Goal: Find specific page/section: Locate a particular part of the current website

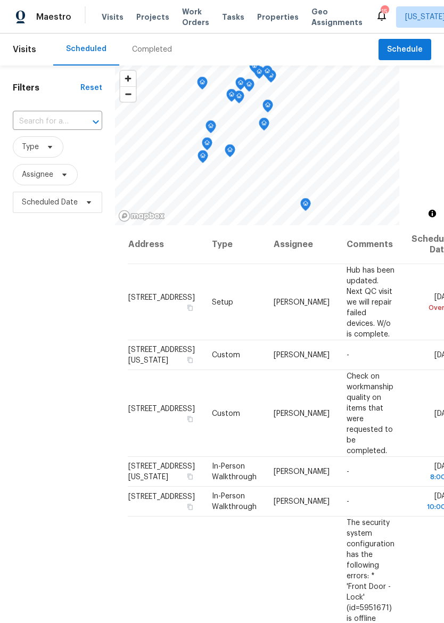
click at [263, 21] on span "Properties" at bounding box center [278, 17] width 42 height 11
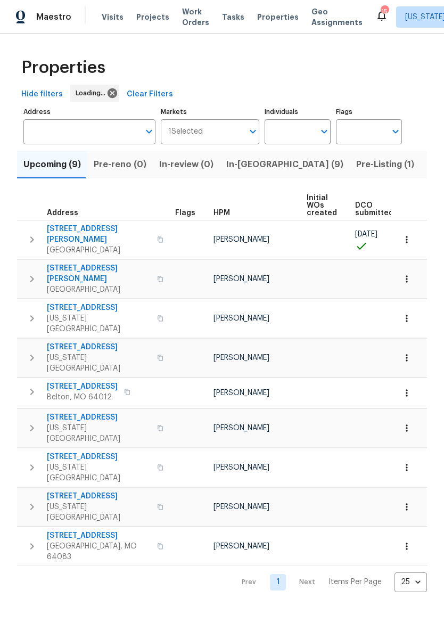
click at [55, 126] on input "Address" at bounding box center [81, 131] width 116 height 25
click at [60, 141] on input "Address" at bounding box center [81, 131] width 116 height 25
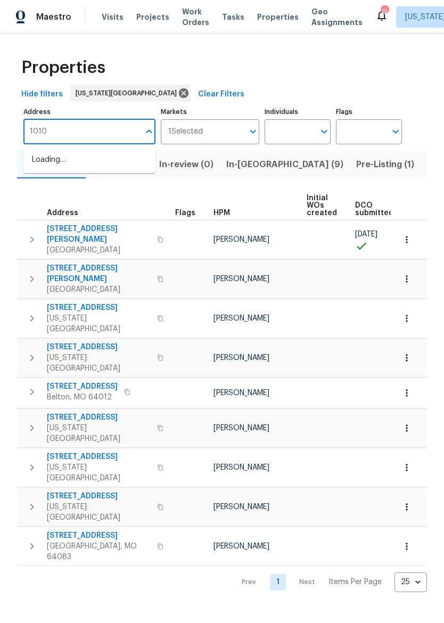
type input "10105"
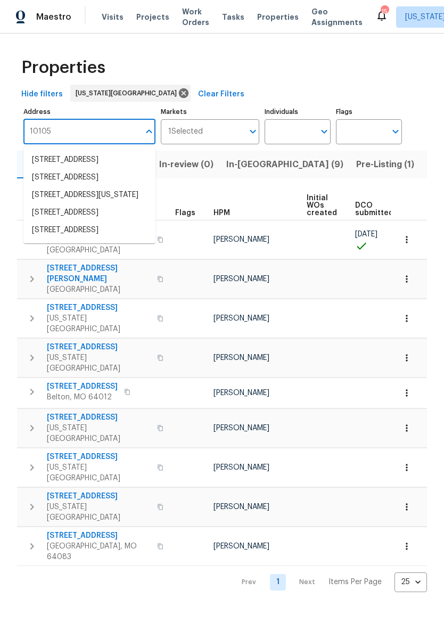
click at [45, 204] on li "10105 River Hills Dr Kansas City MO 64152" at bounding box center [89, 195] width 132 height 18
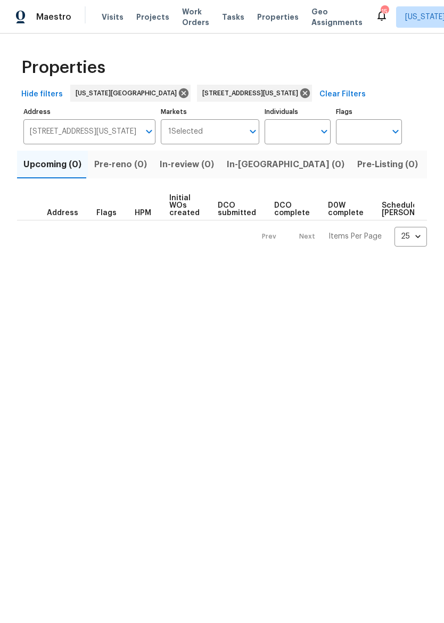
click at [431, 164] on span "Listed (1)" at bounding box center [450, 164] width 38 height 15
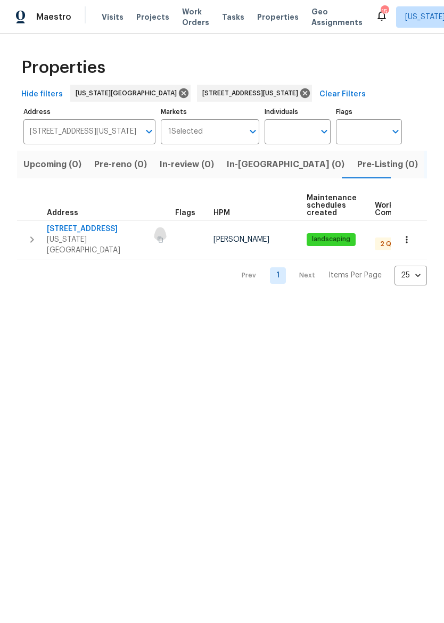
click at [157, 237] on icon "button" at bounding box center [160, 240] width 6 height 6
click at [29, 241] on button "button" at bounding box center [31, 240] width 21 height 32
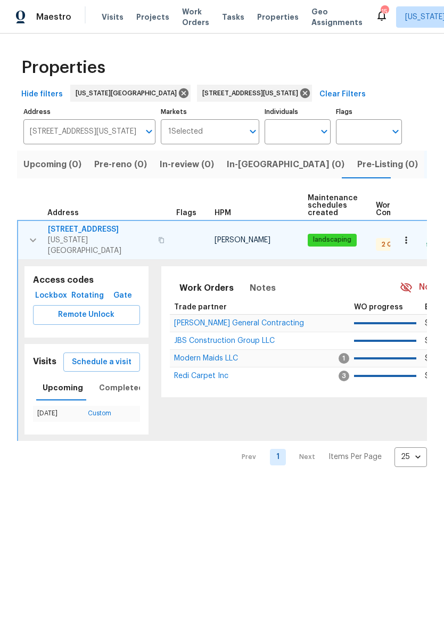
click at [38, 289] on span "Lockbox" at bounding box center [51, 295] width 28 height 13
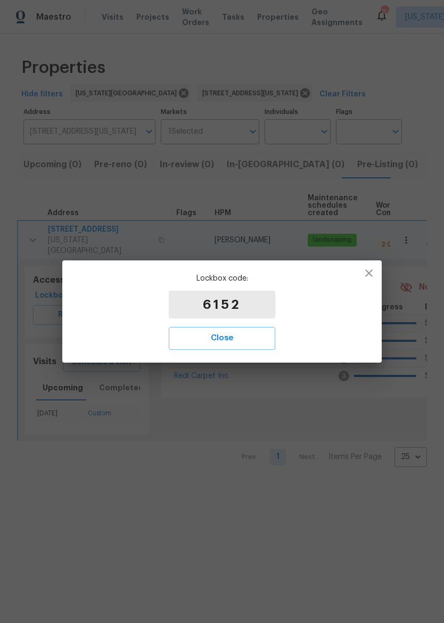
click at [245, 334] on span "Close" at bounding box center [222, 338] width 83 height 14
